Goal: Information Seeking & Learning: Learn about a topic

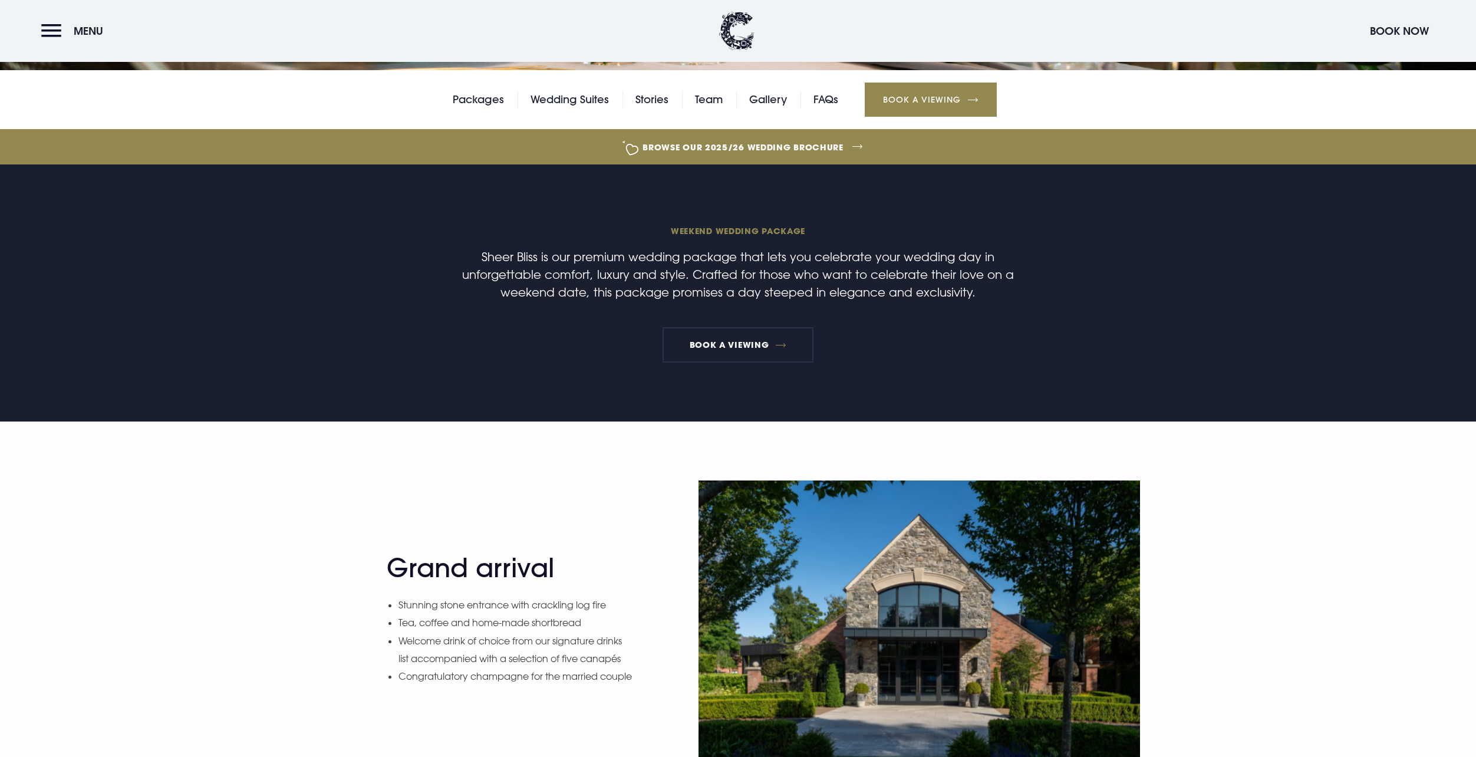
scroll to position [335, 0]
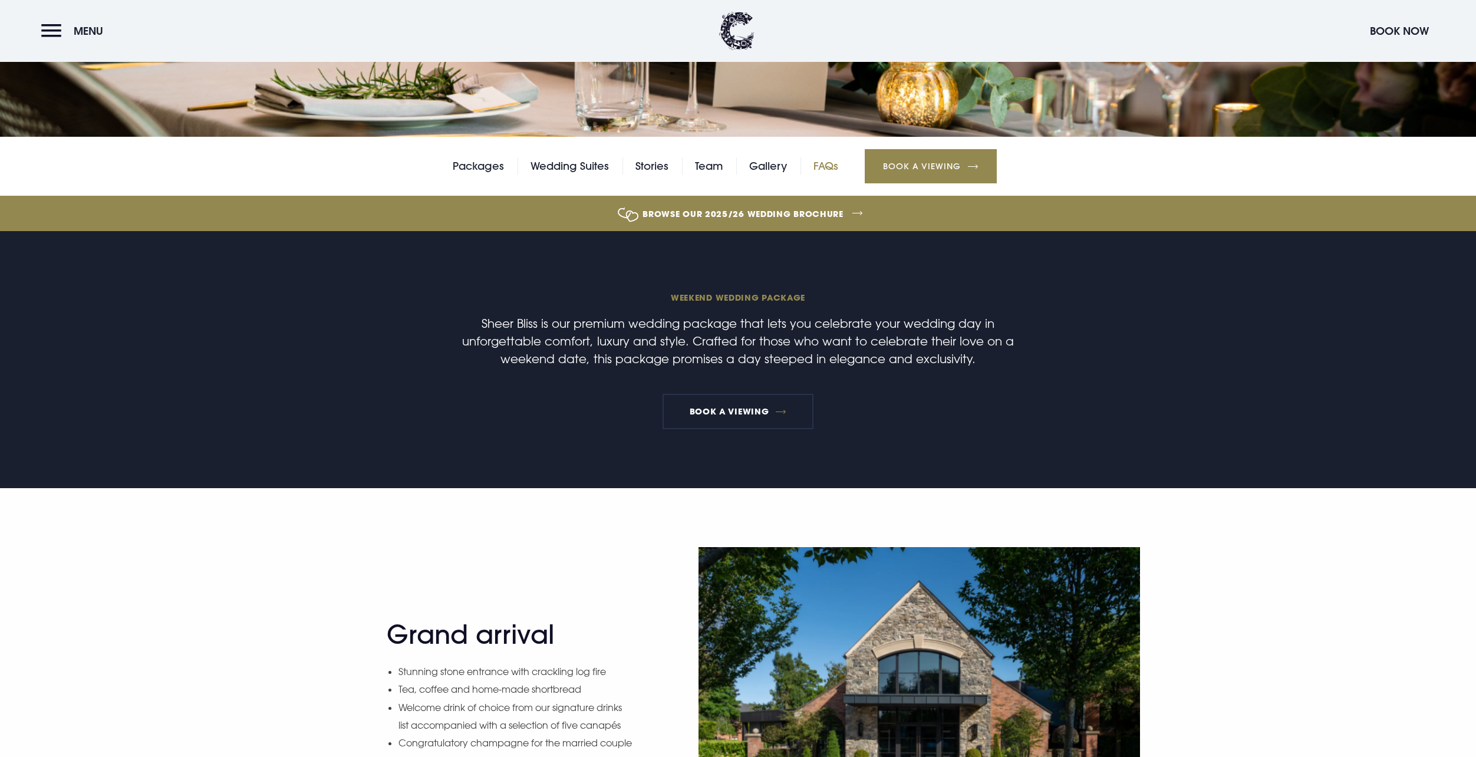
click at [837, 163] on link "FAQs" at bounding box center [825, 166] width 25 height 18
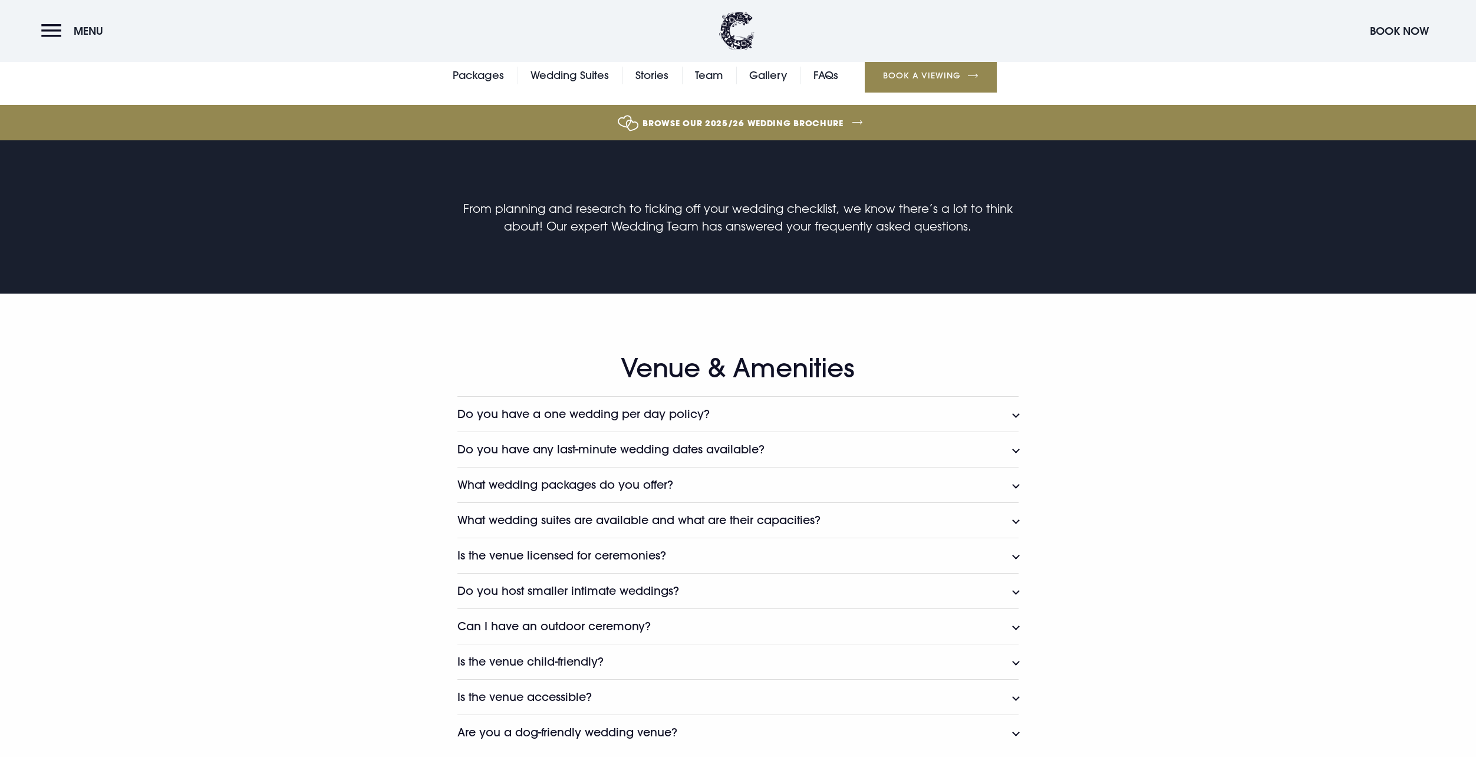
scroll to position [489, 0]
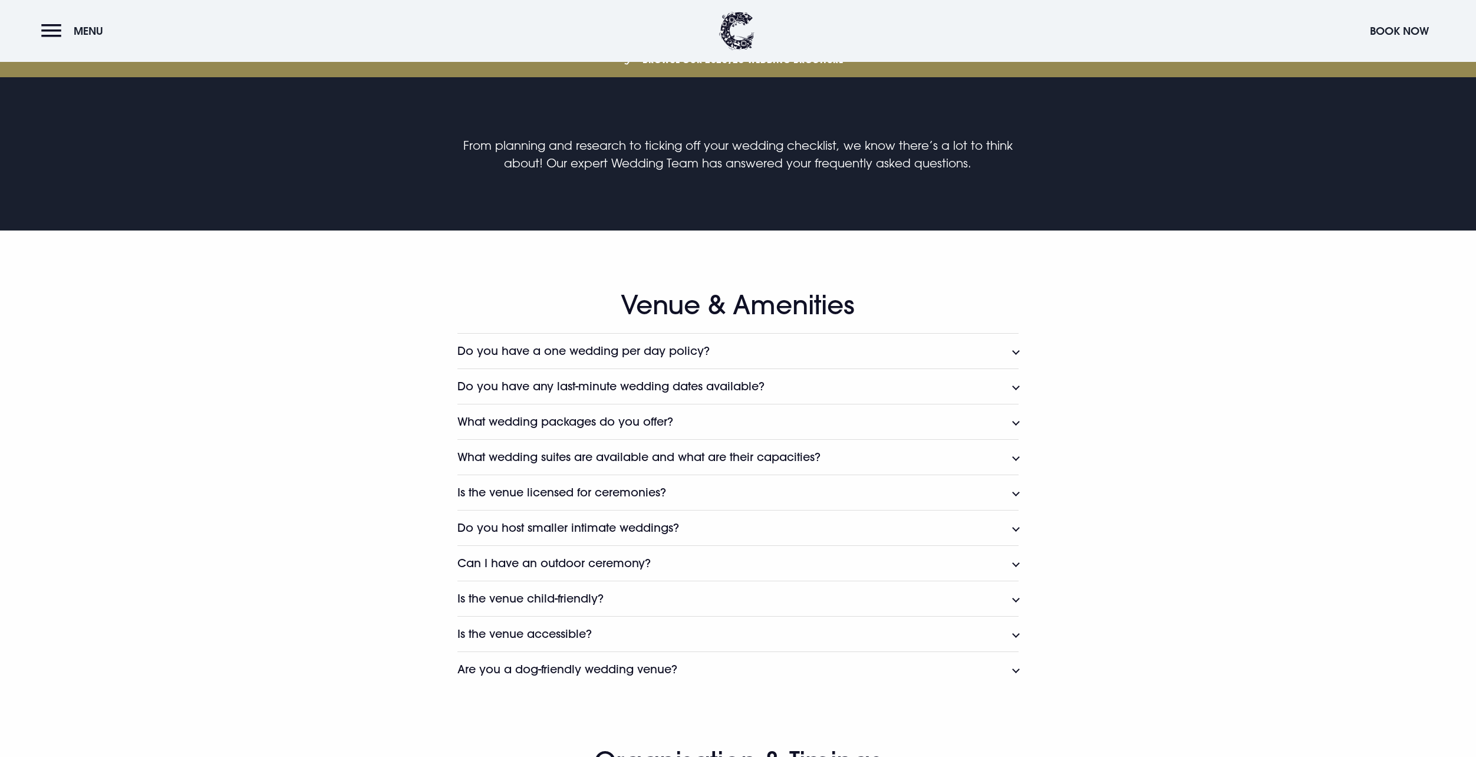
click at [603, 600] on h3 "Is the venue child-friendly?" at bounding box center [530, 599] width 146 height 14
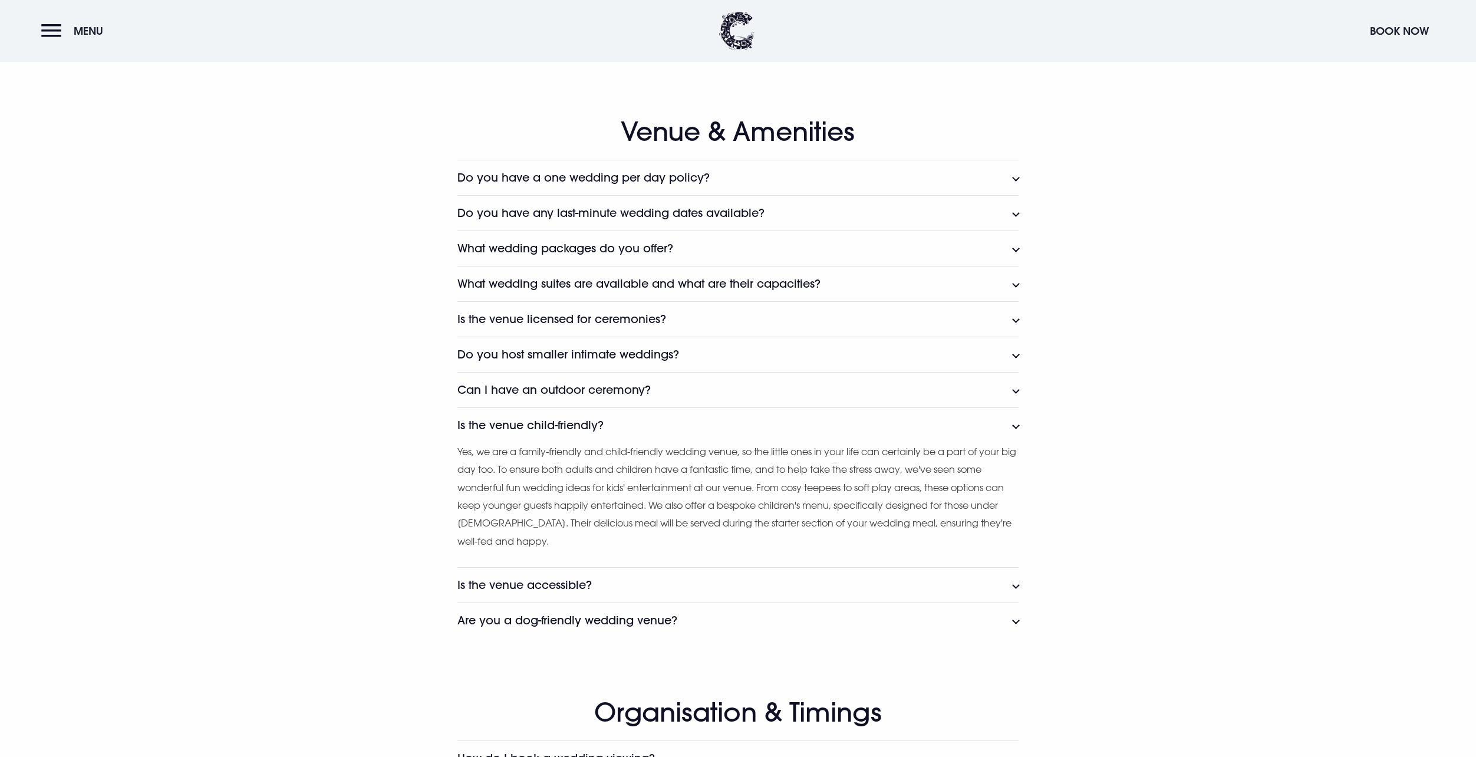
scroll to position [662, 0]
drag, startPoint x: 613, startPoint y: 624, endPoint x: 523, endPoint y: 585, distance: 97.7
click at [613, 624] on h3 "Are you a dog-friendly wedding venue?" at bounding box center [567, 620] width 220 height 14
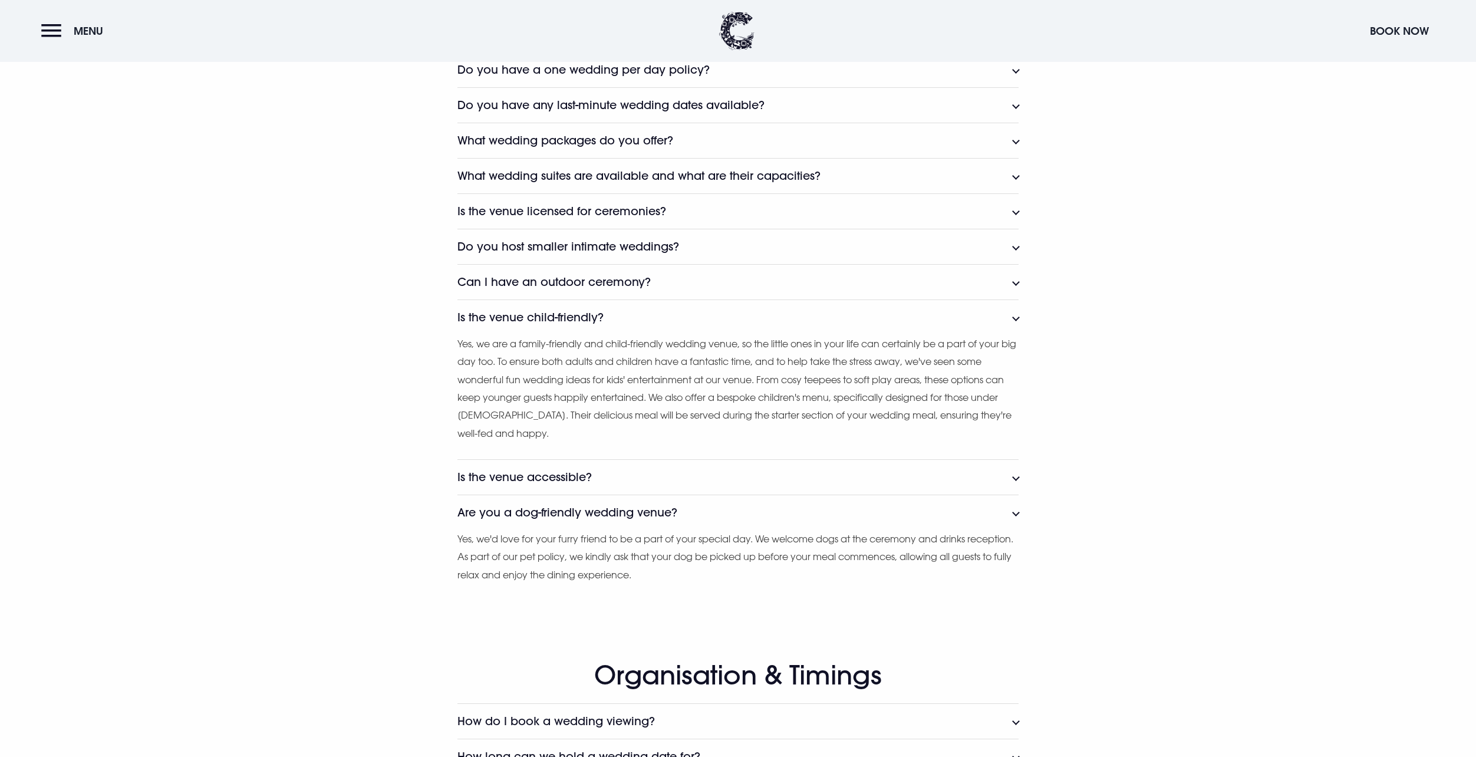
scroll to position [770, 0]
click at [1015, 476] on button "Is the venue accessible?" at bounding box center [737, 476] width 561 height 35
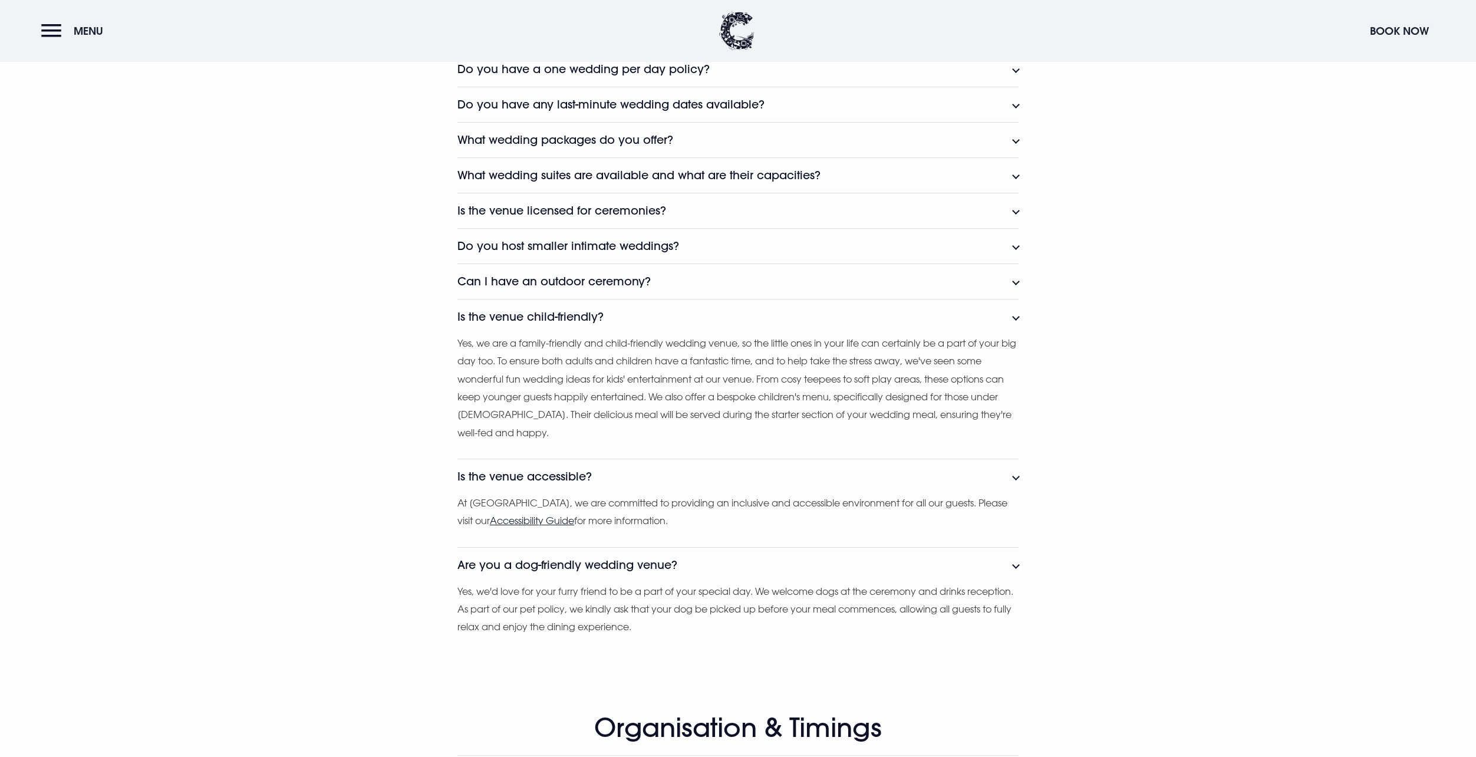
click at [1131, 575] on div "Do you have a one wedding per day policy? Yes, our One Wedding Per Day promise …" at bounding box center [738, 352] width 835 height 602
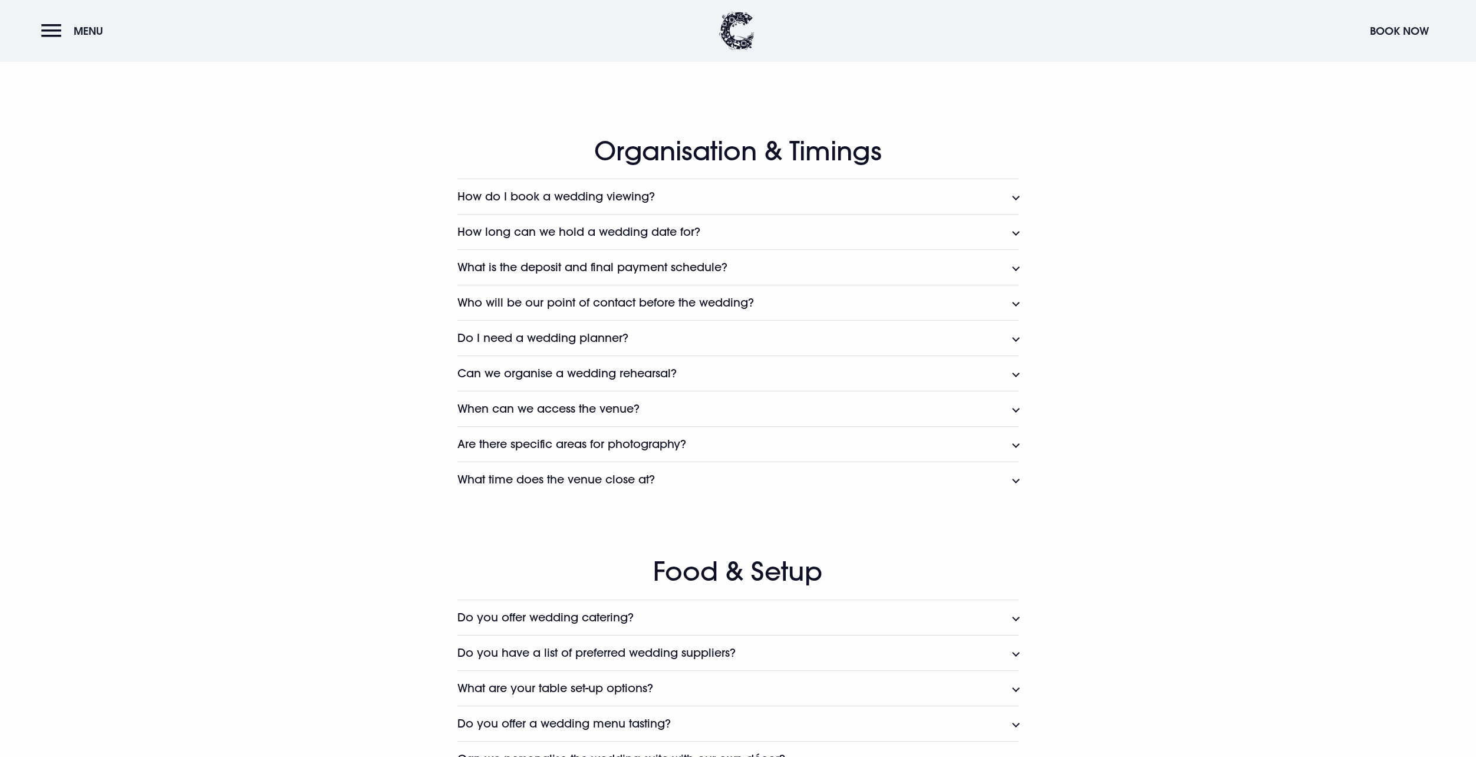
scroll to position [936, 0]
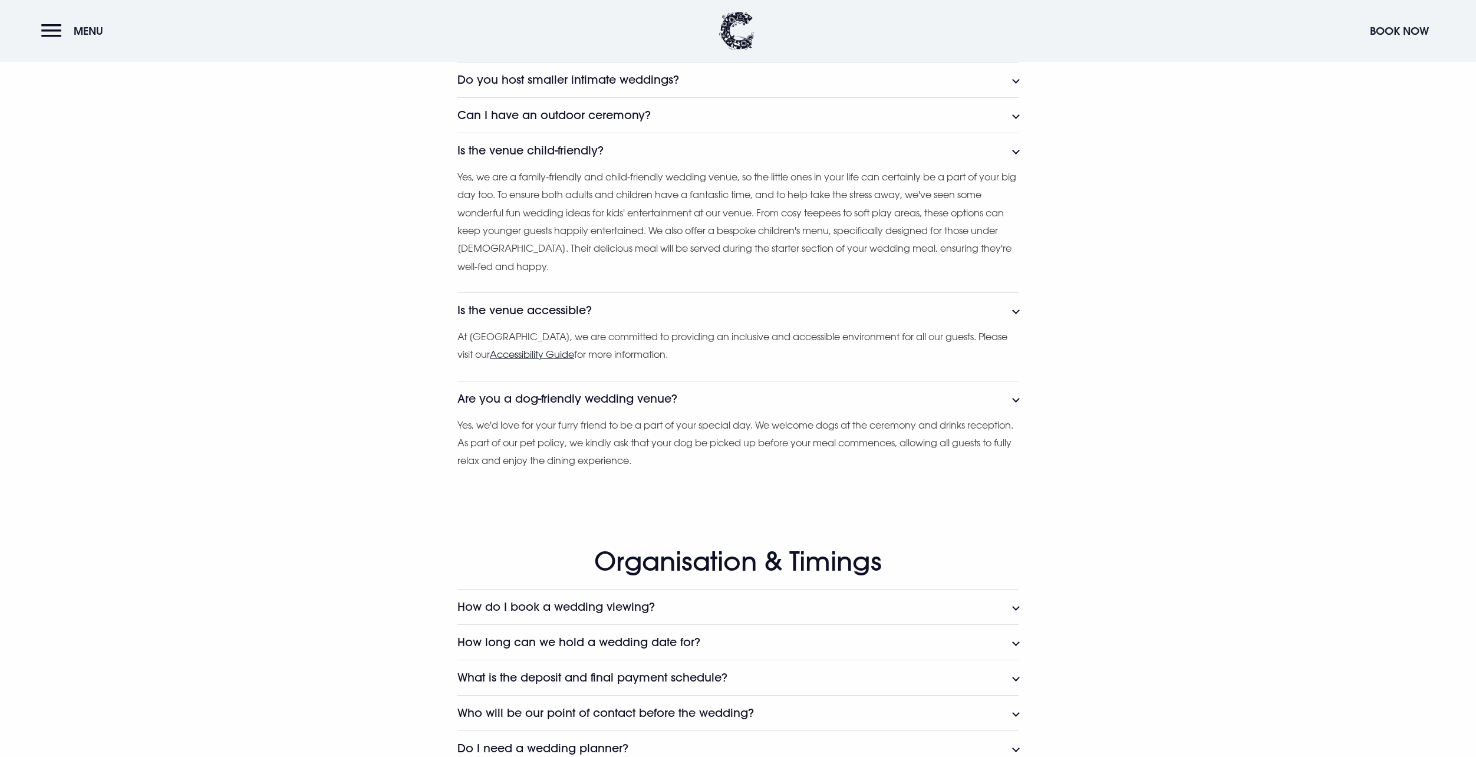
click at [564, 355] on u "Accessibility Guide" at bounding box center [532, 354] width 84 height 12
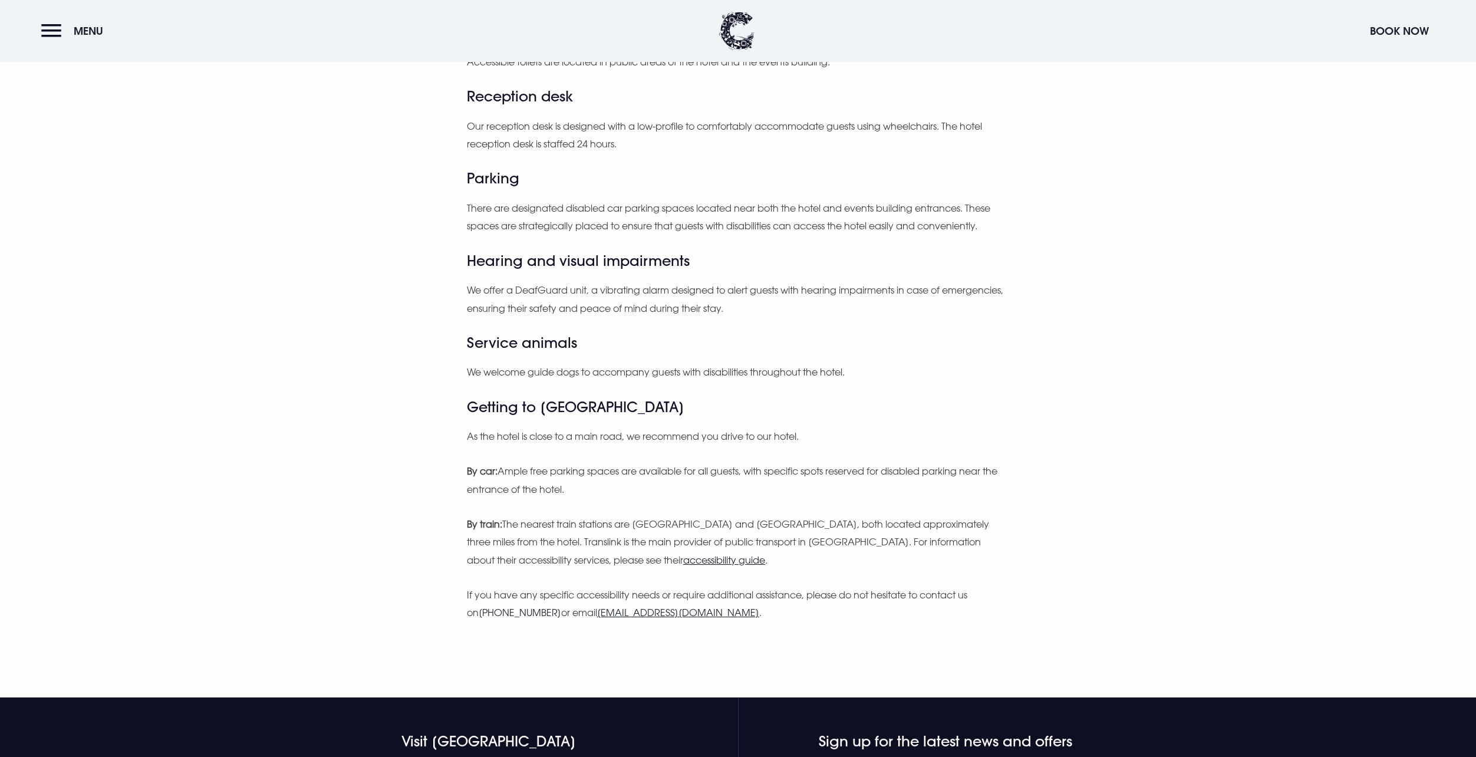
scroll to position [773, 0]
